Goal: Transaction & Acquisition: Book appointment/travel/reservation

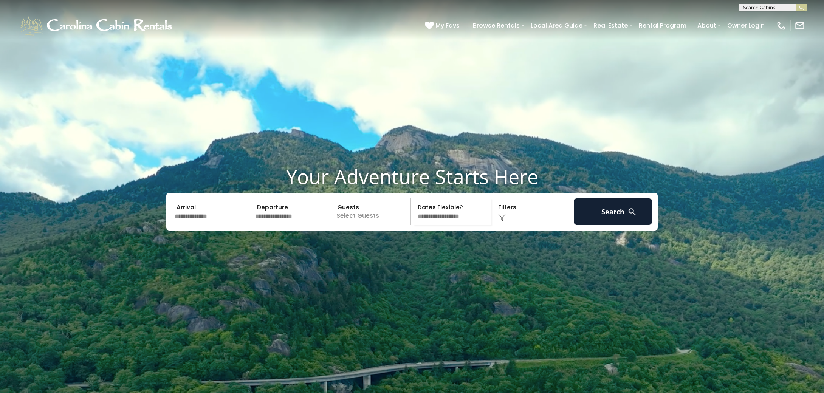
click at [207, 225] on input "text" at bounding box center [211, 211] width 78 height 26
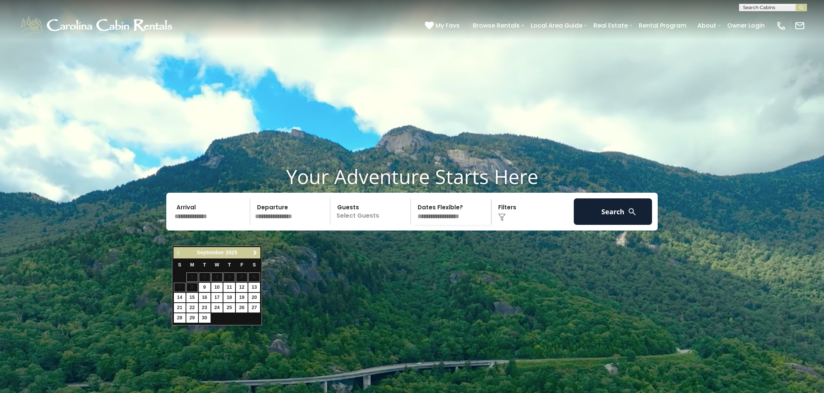
click at [253, 253] on span "Next" at bounding box center [255, 253] width 6 height 6
click at [242, 308] on link "26" at bounding box center [242, 307] width 12 height 9
type input "********"
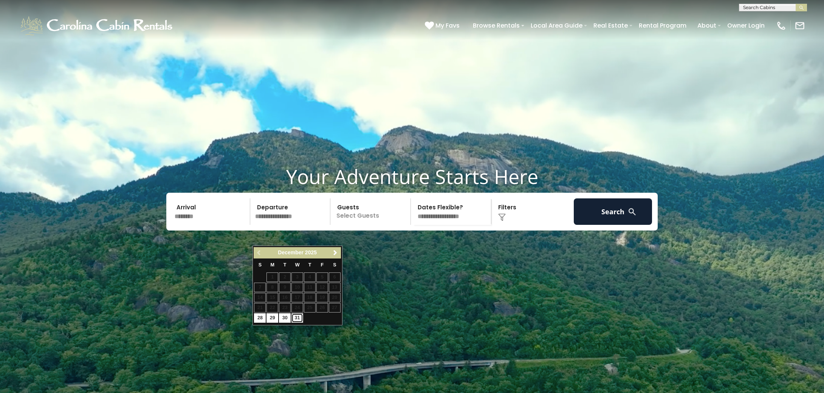
click at [293, 319] on link "31" at bounding box center [297, 317] width 12 height 9
type input "********"
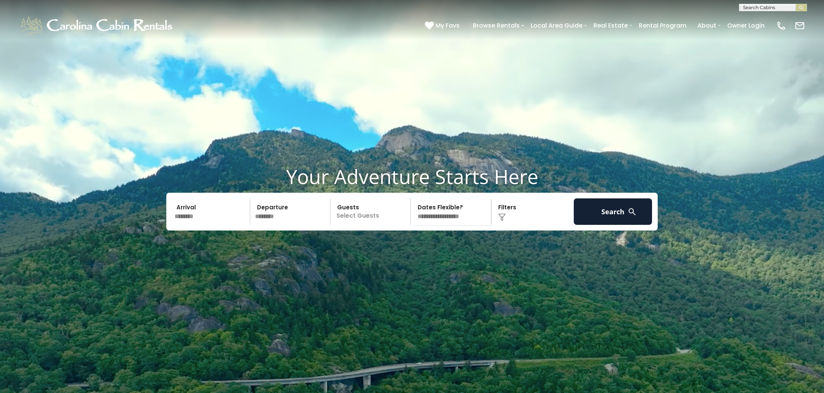
click at [369, 225] on p "Select Guests" at bounding box center [372, 211] width 78 height 26
click at [410, 247] on div "+" at bounding box center [408, 243] width 9 height 9
select select "*"
click at [498, 221] on img at bounding box center [502, 218] width 8 height 8
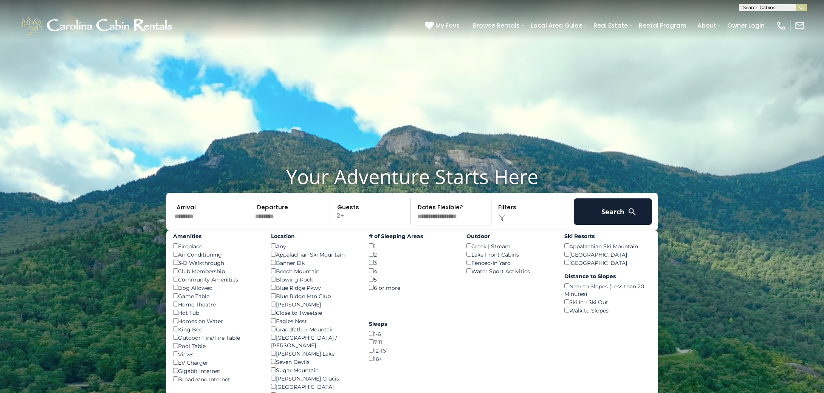
scroll to position [38, 0]
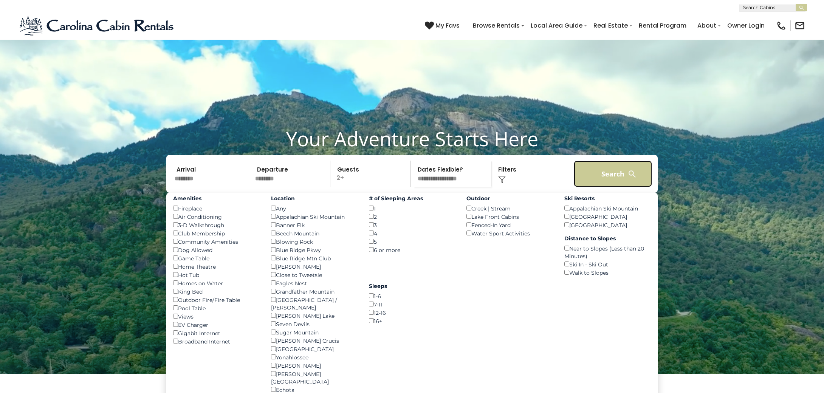
click at [614, 187] on button "Search" at bounding box center [613, 174] width 78 height 26
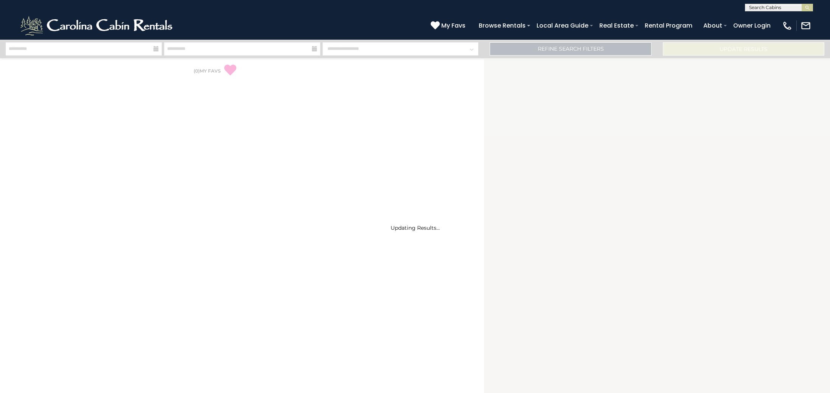
select select "*"
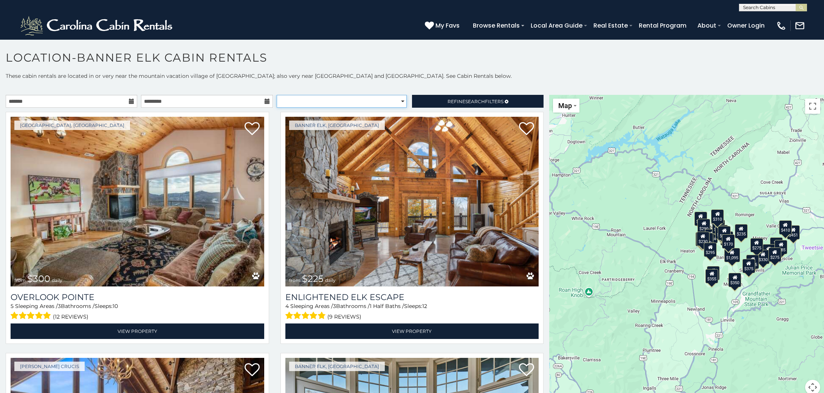
select select "**********"
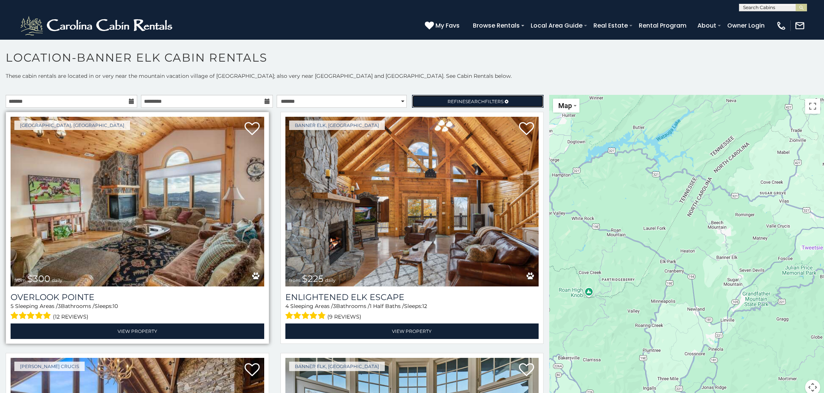
click at [473, 99] on span "Search" at bounding box center [475, 102] width 20 height 6
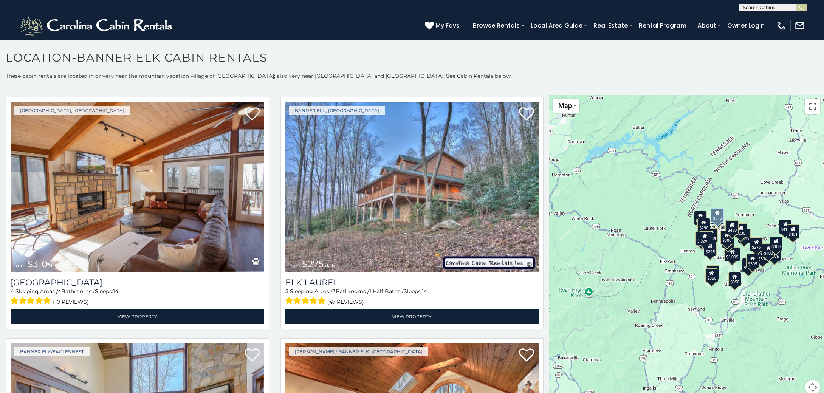
scroll to position [2798, 0]
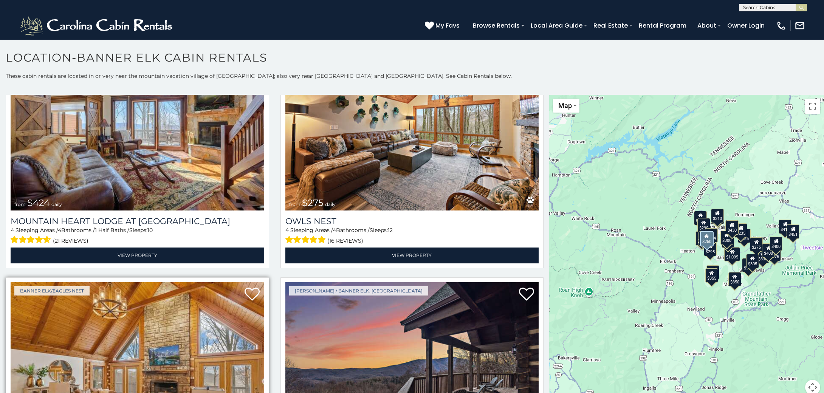
scroll to position [3101, 0]
